Goal: Check status: Check status

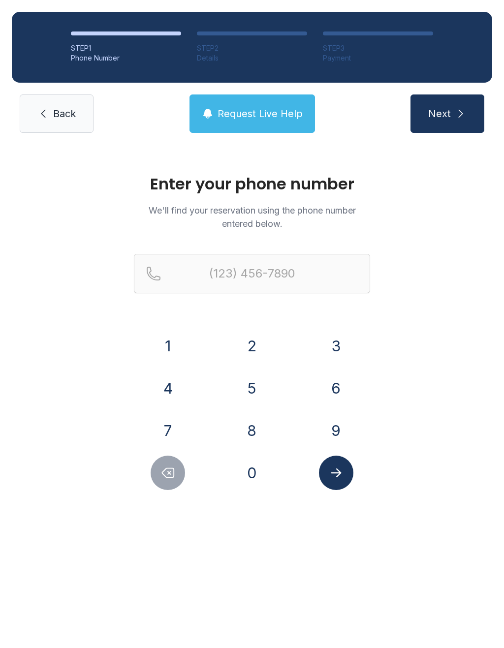
click at [350, 429] on button "9" at bounding box center [336, 430] width 34 height 34
click at [166, 342] on button "1" at bounding box center [167, 345] width 34 height 34
click at [242, 338] on button "2" at bounding box center [252, 345] width 34 height 34
click at [183, 473] on button "Delete number" at bounding box center [167, 472] width 34 height 34
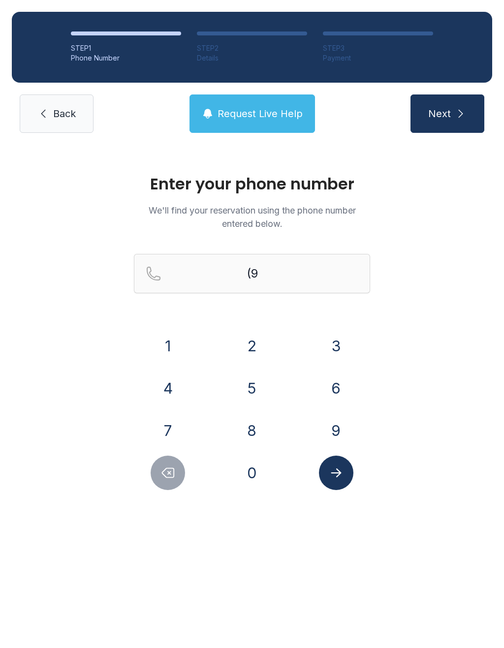
click at [180, 385] on button "4" at bounding box center [167, 388] width 34 height 34
click at [170, 340] on button "1" at bounding box center [167, 345] width 34 height 34
click at [262, 342] on button "2" at bounding box center [252, 345] width 34 height 34
click at [333, 346] on button "3" at bounding box center [336, 345] width 34 height 34
click at [261, 439] on button "8" at bounding box center [252, 430] width 34 height 34
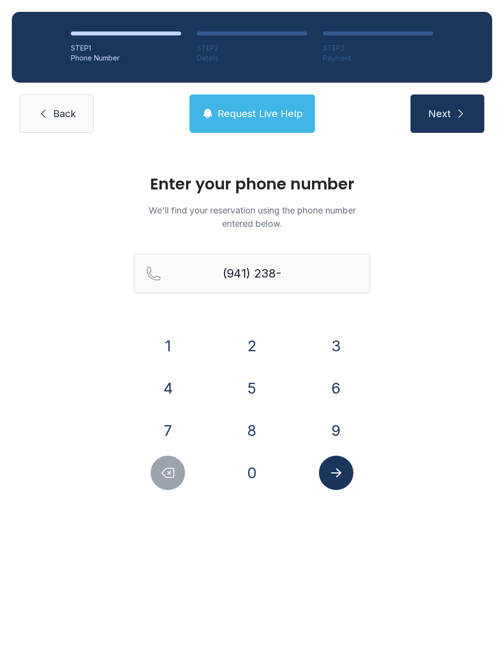
click at [255, 432] on button "8" at bounding box center [252, 430] width 34 height 34
click at [253, 388] on button "5" at bounding box center [252, 388] width 34 height 34
click at [249, 421] on button "8" at bounding box center [252, 430] width 34 height 34
type input "[PHONE_NUMBER]"
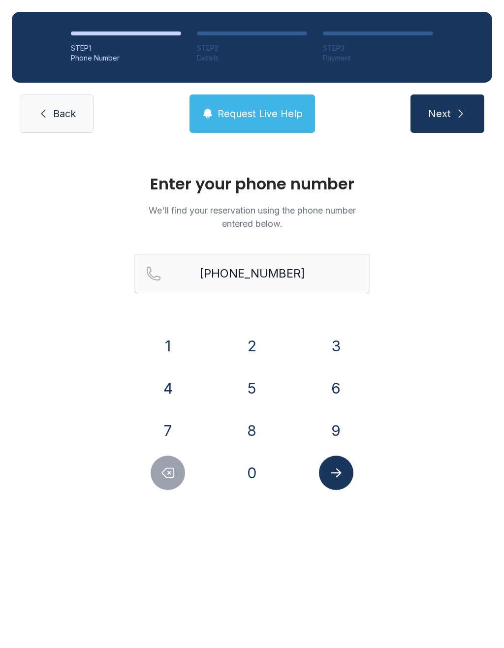
click at [338, 469] on icon "Submit lookup form" at bounding box center [335, 472] width 15 height 15
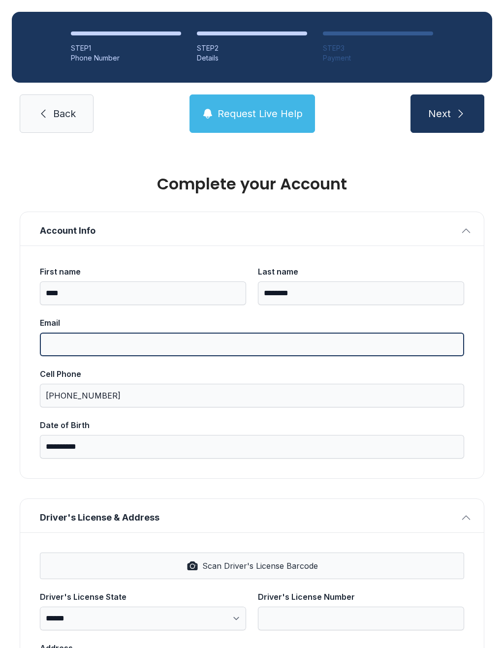
click at [196, 355] on input "Email" at bounding box center [252, 344] width 424 height 24
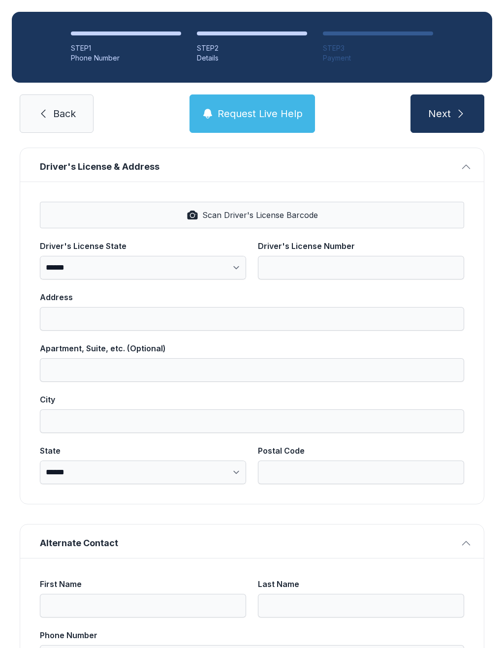
scroll to position [350, 0]
type input "**********"
click at [88, 266] on select "**********" at bounding box center [143, 268] width 206 height 24
select select "**"
click at [63, 263] on select "**********" at bounding box center [143, 268] width 206 height 24
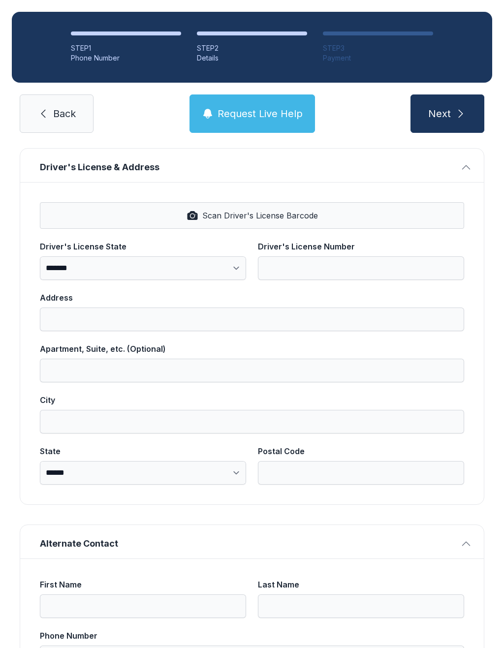
click at [45, 124] on link "Back" at bounding box center [57, 113] width 74 height 38
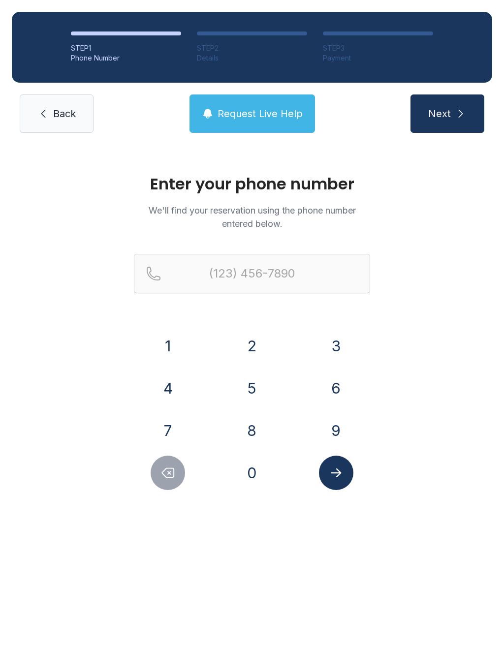
click at [53, 108] on span "Back" at bounding box center [64, 114] width 23 height 14
